Goal: Information Seeking & Learning: Learn about a topic

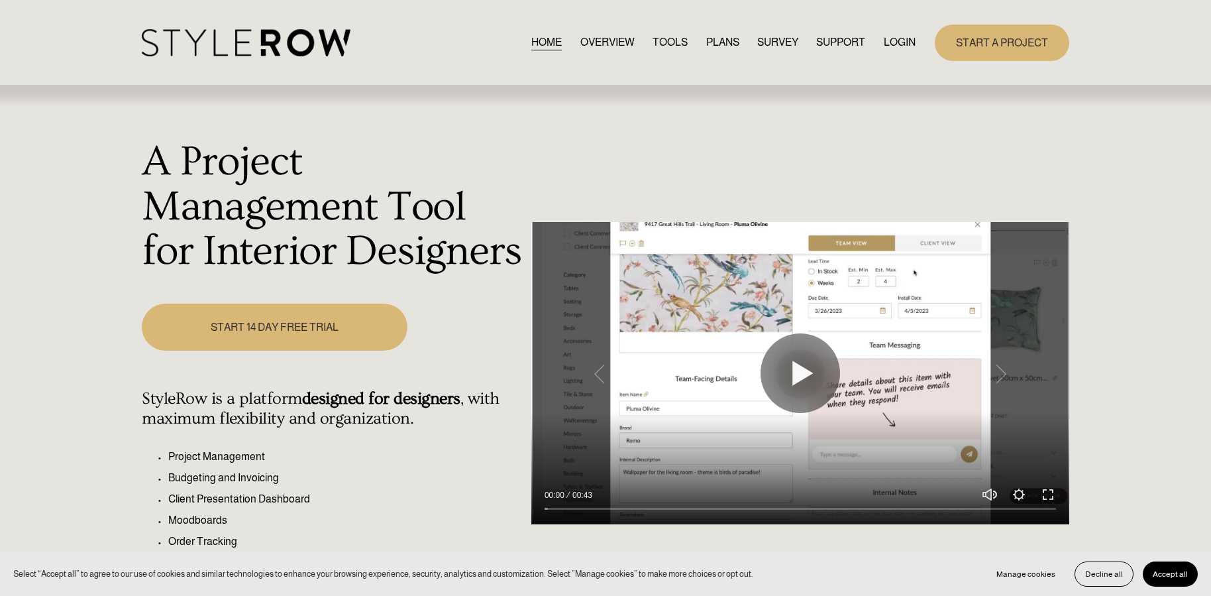
click at [903, 52] on link "LOGIN" at bounding box center [900, 43] width 32 height 18
click at [904, 40] on link "LOGIN" at bounding box center [900, 43] width 32 height 18
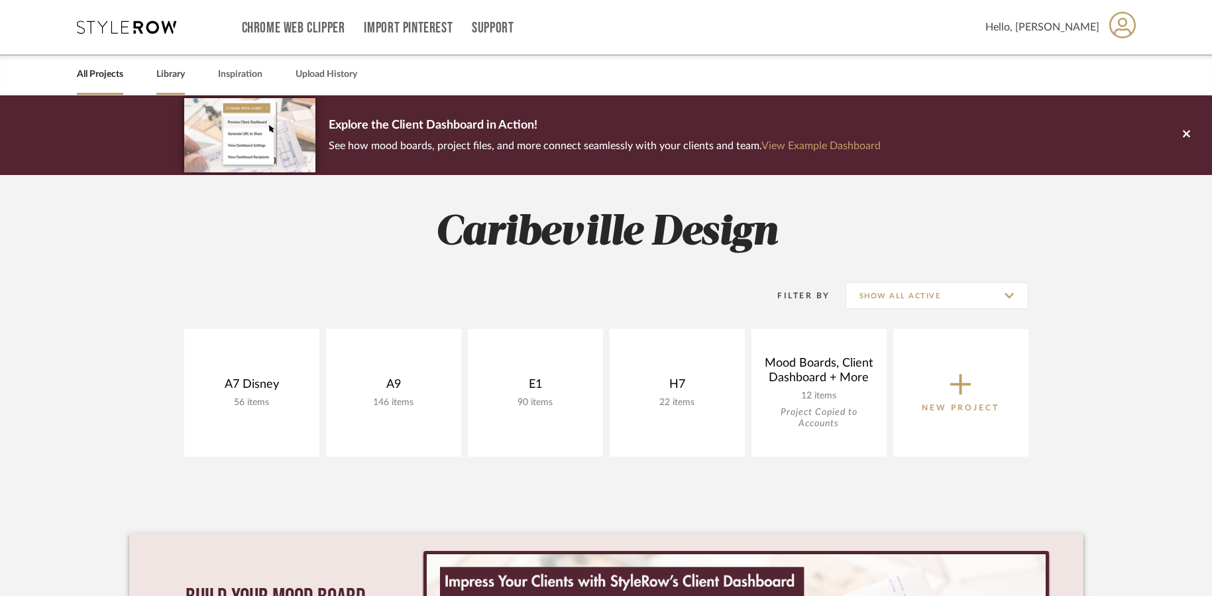
click at [171, 81] on link "Library" at bounding box center [170, 75] width 28 height 18
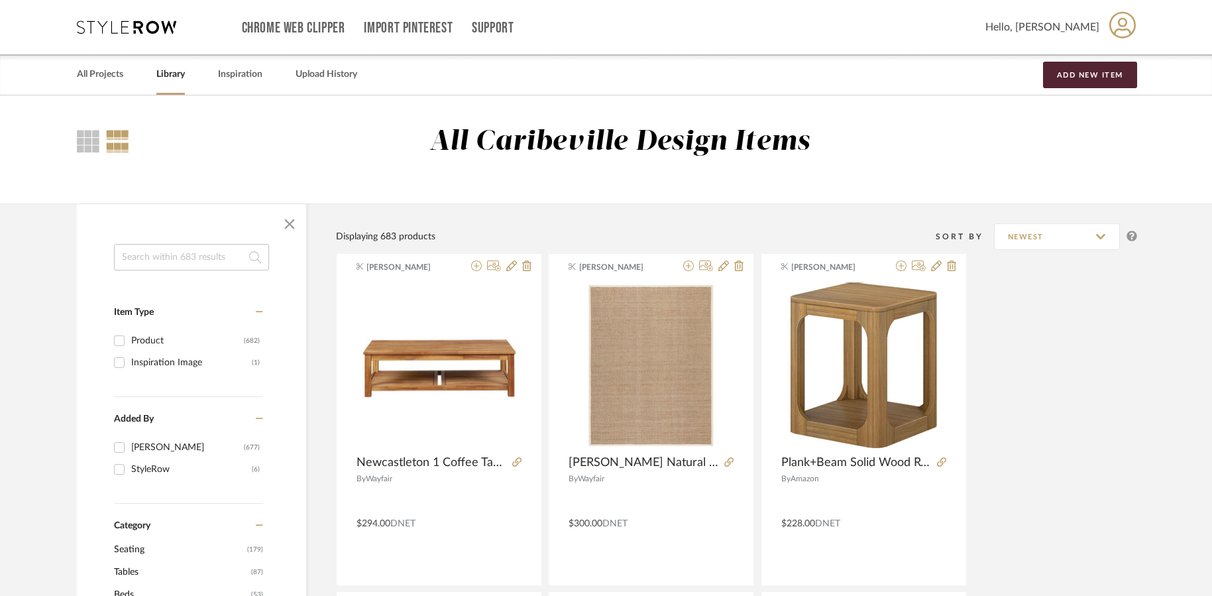
click at [185, 258] on input at bounding box center [191, 257] width 155 height 26
type input "rug"
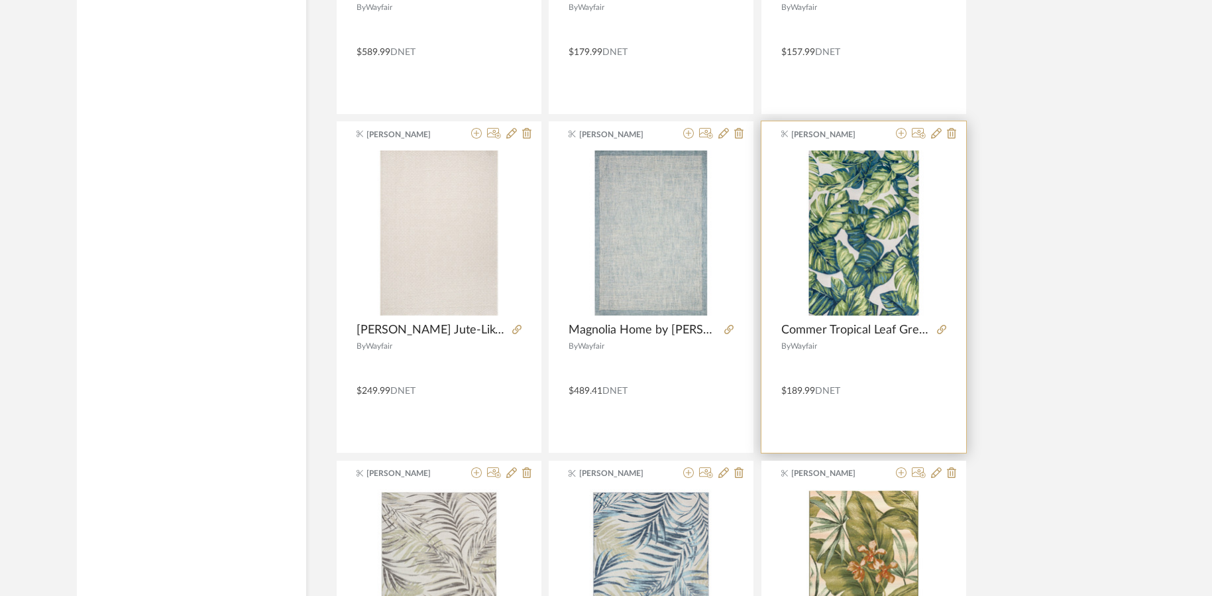
scroll to position [1524, 0]
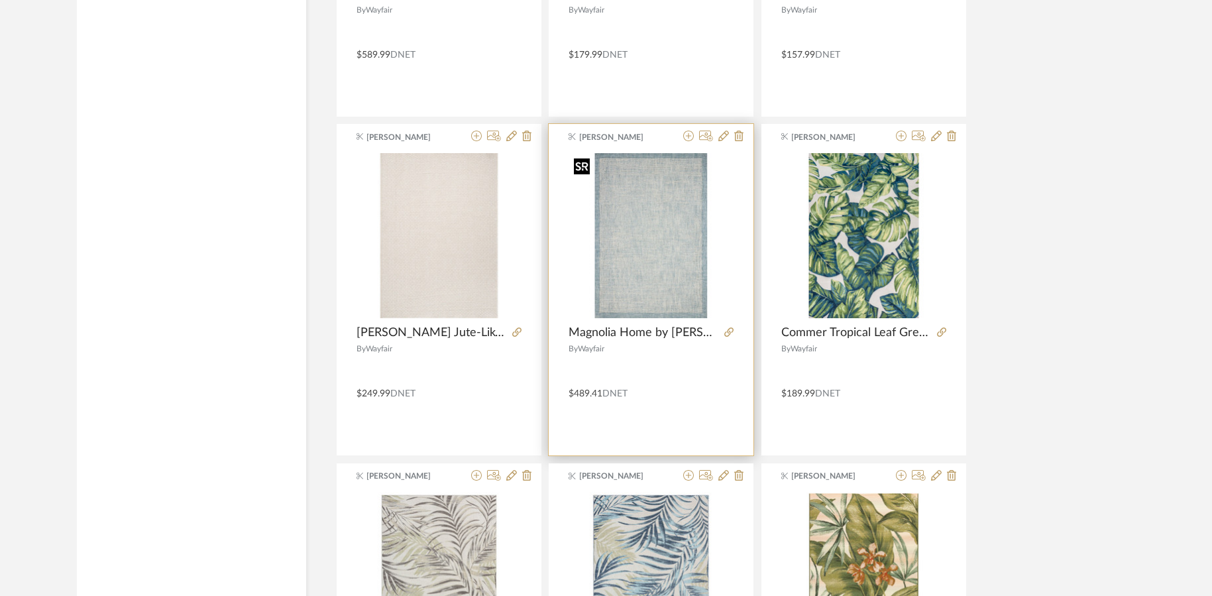
click at [691, 268] on img "0" at bounding box center [650, 235] width 165 height 165
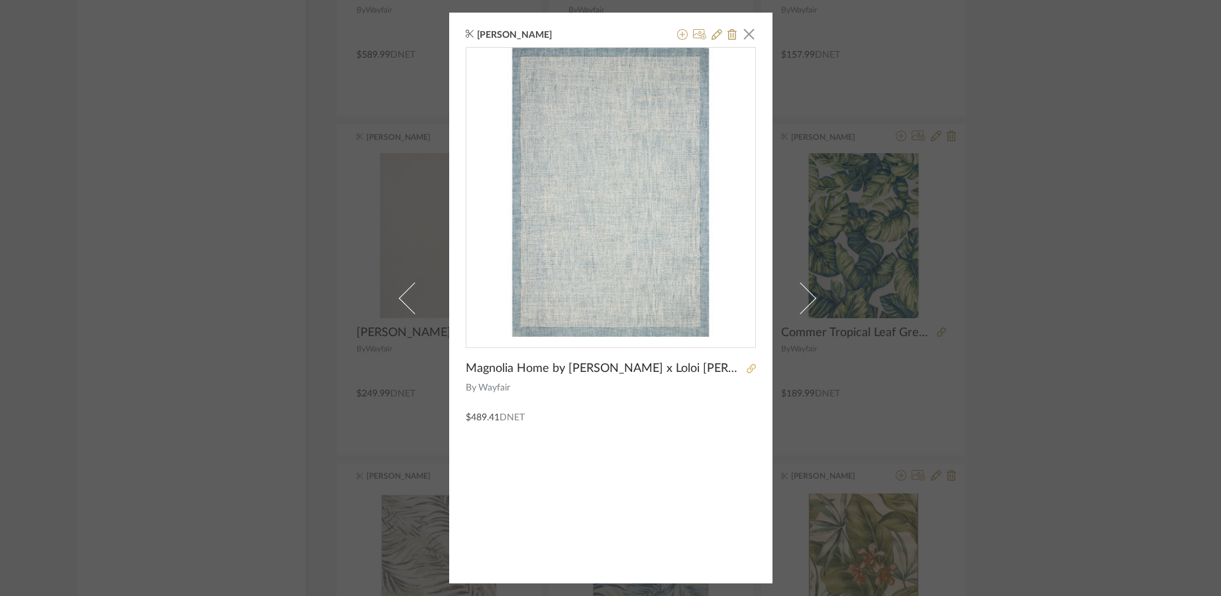
click at [748, 367] on icon at bounding box center [751, 368] width 9 height 9
click at [747, 41] on span "button" at bounding box center [749, 34] width 26 height 26
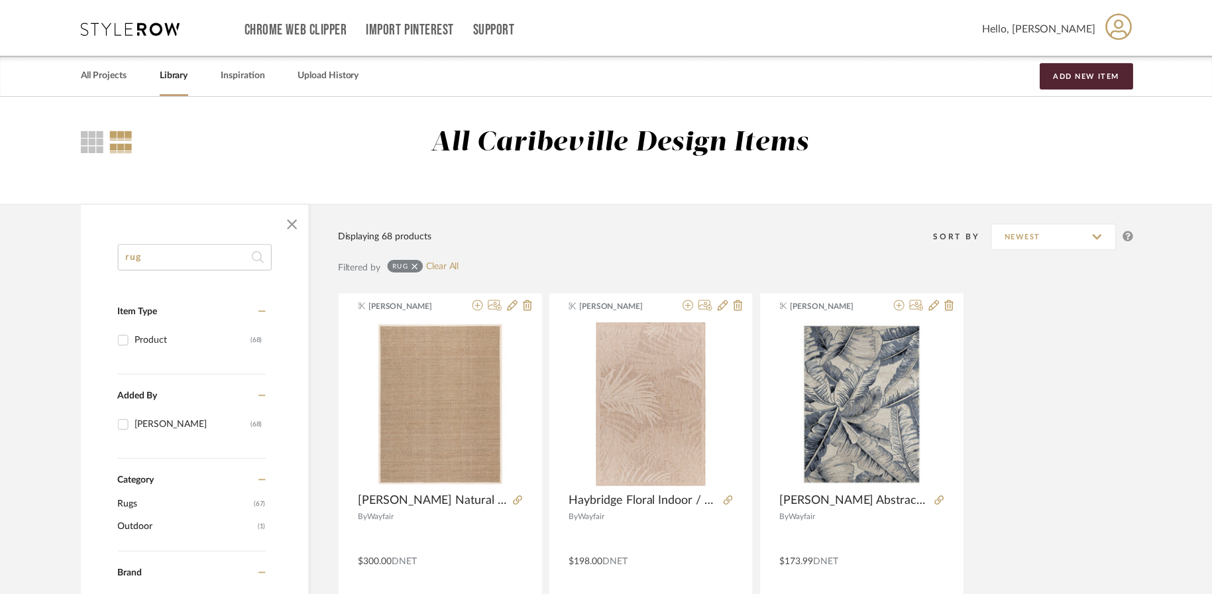
scroll to position [1524, 0]
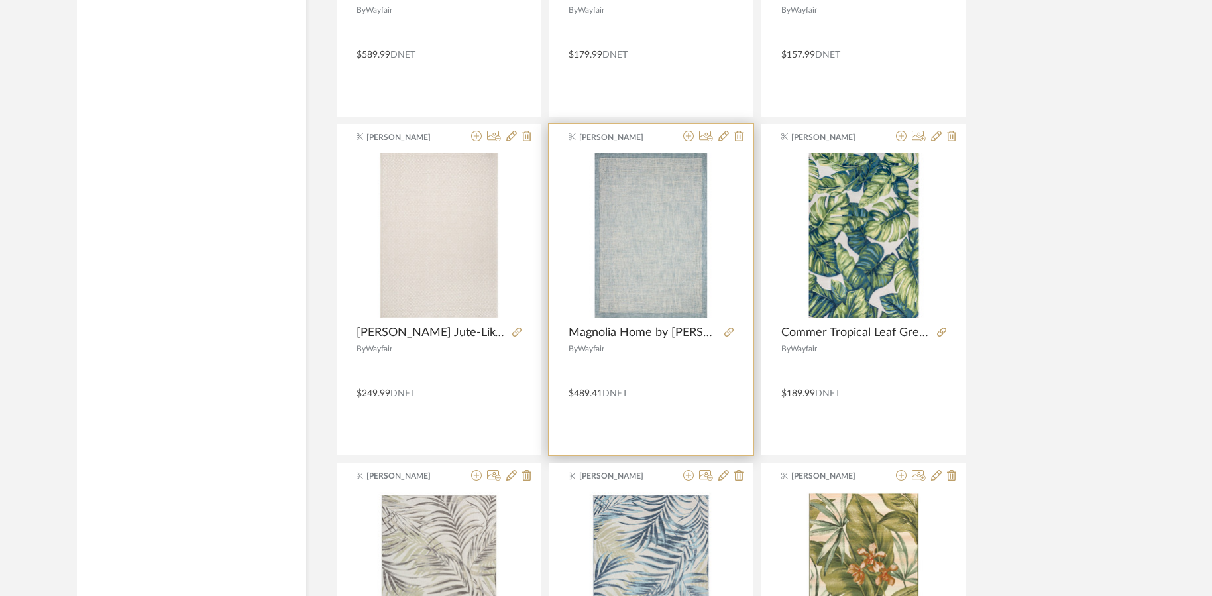
click at [723, 329] on div at bounding box center [726, 332] width 15 height 15
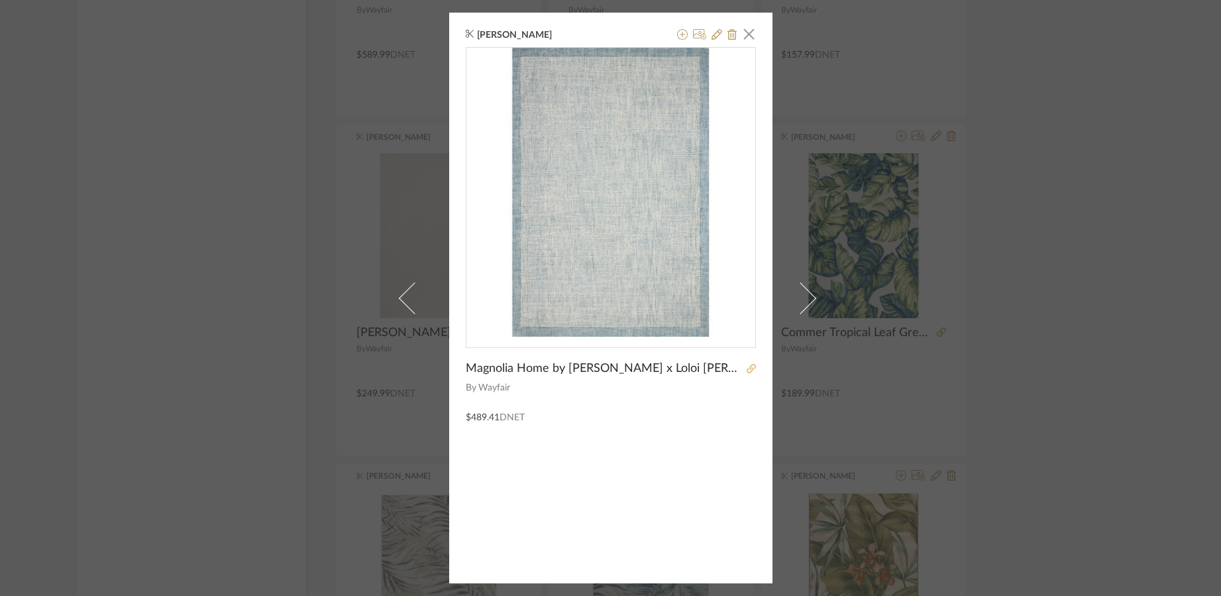
click at [747, 366] on icon at bounding box center [751, 368] width 9 height 9
